Goal: Transaction & Acquisition: Purchase product/service

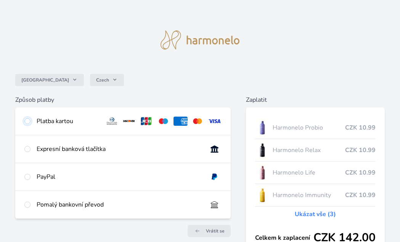
click at [26, 120] on input "radio" at bounding box center [27, 121] width 6 height 6
radio input "true"
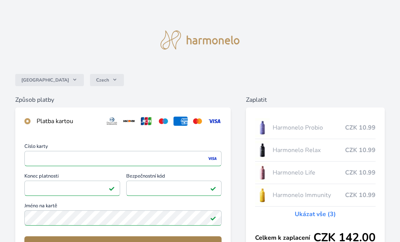
click at [135, 238] on button "Zaplatit" at bounding box center [122, 245] width 197 height 18
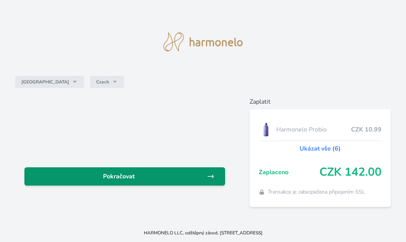
click at [192, 177] on span "Pokračovat" at bounding box center [119, 176] width 176 height 9
